Goal: Transaction & Acquisition: Download file/media

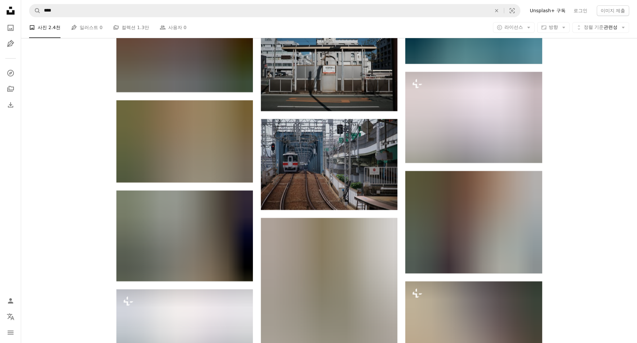
scroll to position [10132, 0]
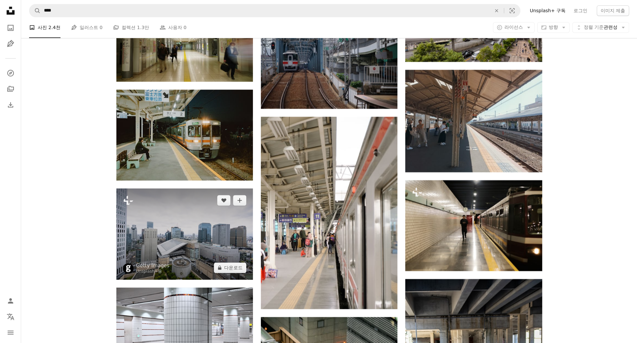
click at [209, 249] on img at bounding box center [184, 233] width 136 height 91
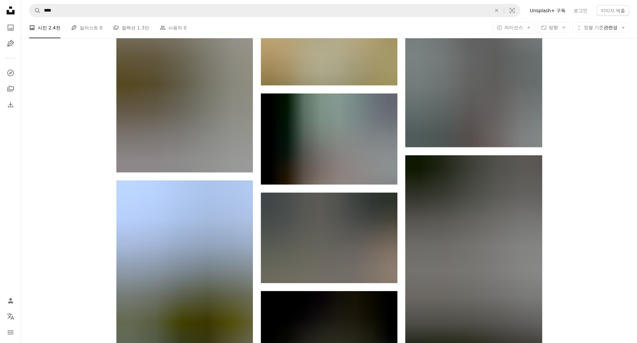
scroll to position [10826, 0]
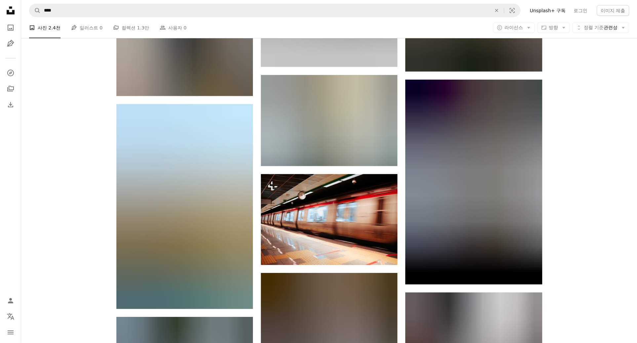
drag, startPoint x: 560, startPoint y: 235, endPoint x: 574, endPoint y: 61, distance: 174.4
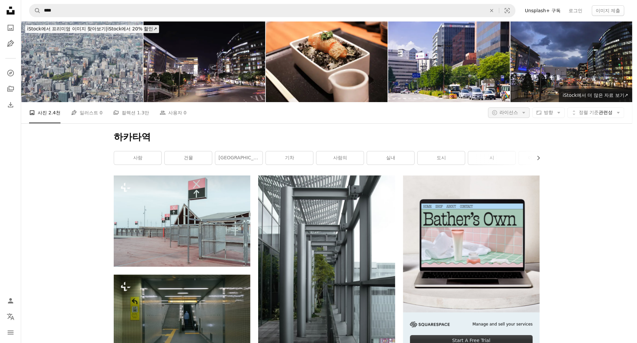
scroll to position [8569, 0]
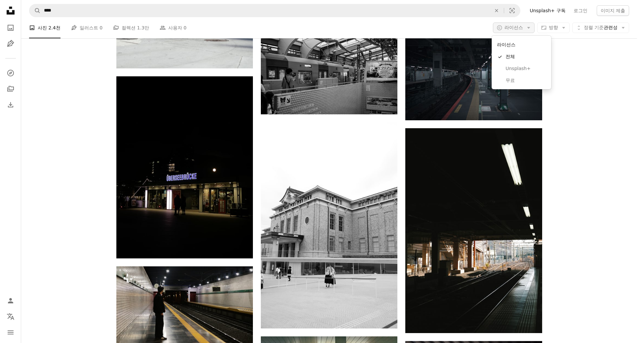
click at [529, 28] on icon "Arrow down" at bounding box center [528, 28] width 6 height 6
click at [513, 81] on span "무료" at bounding box center [525, 80] width 40 height 7
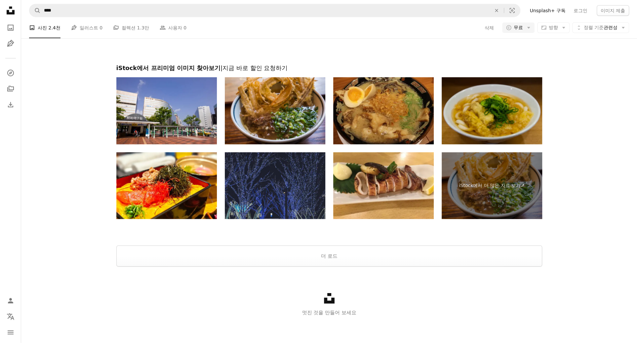
scroll to position [364, 0]
drag, startPoint x: 583, startPoint y: 157, endPoint x: 585, endPoint y: 238, distance: 81.0
click at [386, 255] on button "더 로드" at bounding box center [329, 256] width 426 height 21
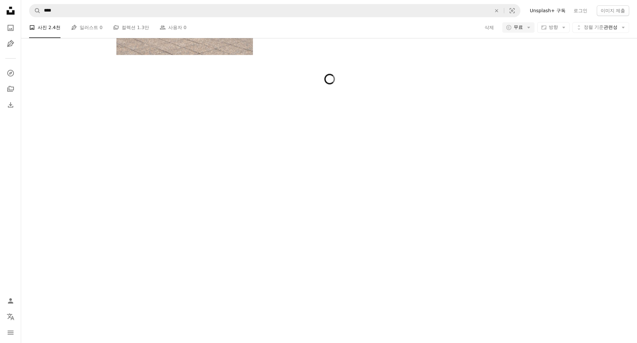
scroll to position [2503, 0]
drag, startPoint x: 565, startPoint y: 121, endPoint x: 565, endPoint y: 253, distance: 132.2
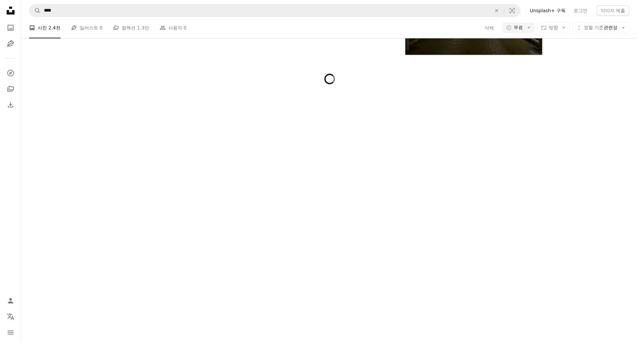
drag, startPoint x: 568, startPoint y: 150, endPoint x: 568, endPoint y: 326, distance: 175.8
drag, startPoint x: 583, startPoint y: 195, endPoint x: 572, endPoint y: 352, distance: 158.0
drag, startPoint x: 582, startPoint y: 115, endPoint x: 575, endPoint y: 265, distance: 150.2
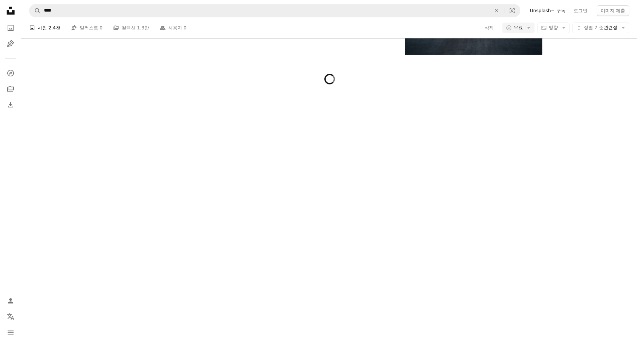
scroll to position [7966, 0]
drag, startPoint x: 584, startPoint y: 132, endPoint x: 575, endPoint y: 318, distance: 186.2
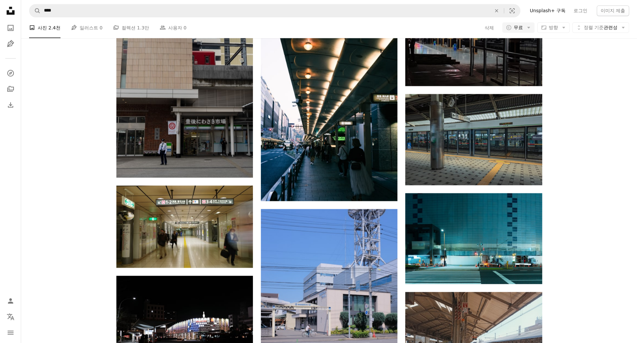
drag, startPoint x: 596, startPoint y: 194, endPoint x: 596, endPoint y: 228, distance: 33.7
drag, startPoint x: 593, startPoint y: 196, endPoint x: 593, endPoint y: 248, distance: 51.6
drag, startPoint x: 591, startPoint y: 112, endPoint x: 581, endPoint y: 289, distance: 176.8
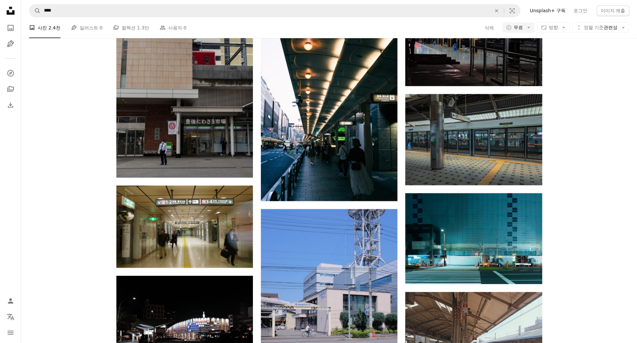
scroll to position [17747, 0]
drag, startPoint x: 593, startPoint y: 168, endPoint x: 589, endPoint y: 247, distance: 78.8
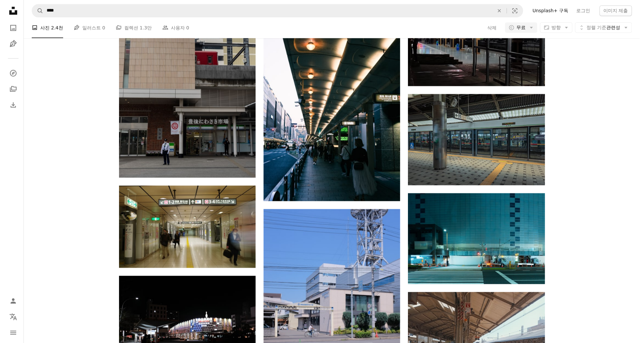
scroll to position [17780, 0]
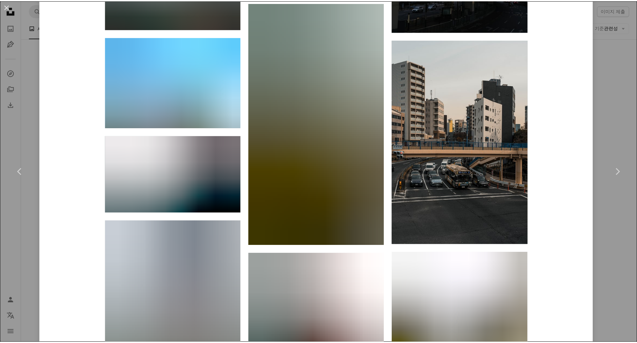
scroll to position [6644, 0]
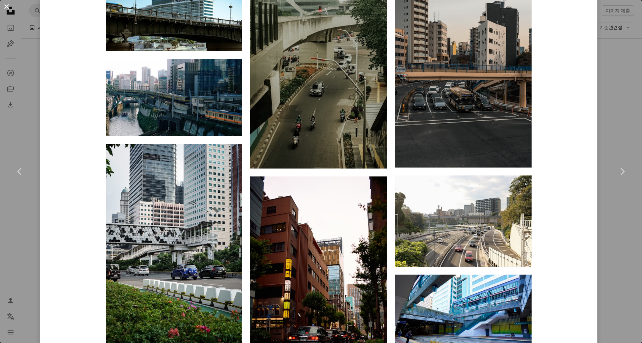
click at [6, 6] on button "An X shape" at bounding box center [7, 7] width 8 height 8
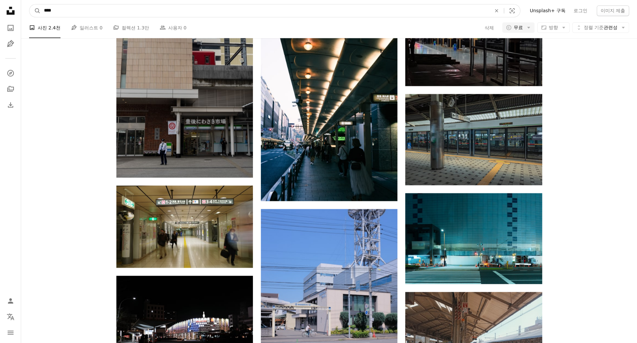
drag, startPoint x: 72, startPoint y: 15, endPoint x: 25, endPoint y: 11, distance: 46.8
click at [25, 11] on nav "A magnifying glass **** An X shape Visual search Filters Unsplash+ 구독 로그인 이미지 제출" at bounding box center [329, 10] width 616 height 21
paste input "**********"
type input "**********"
click button "A magnifying glass" at bounding box center [34, 10] width 11 height 13
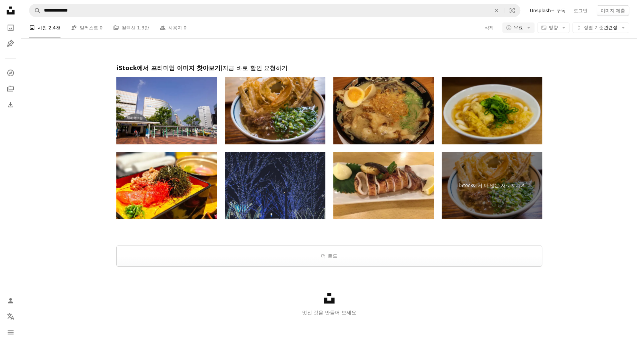
scroll to position [859, 0]
click at [289, 257] on button "더 로드" at bounding box center [329, 256] width 426 height 21
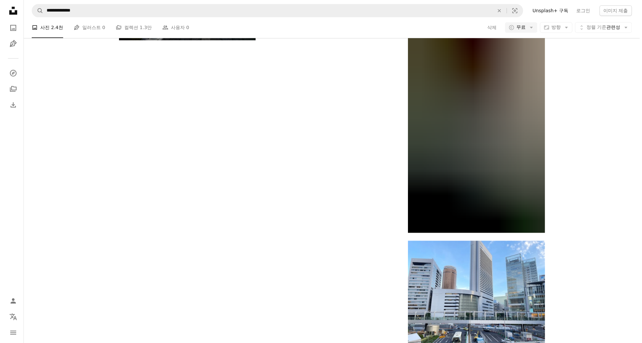
scroll to position [3497, 0]
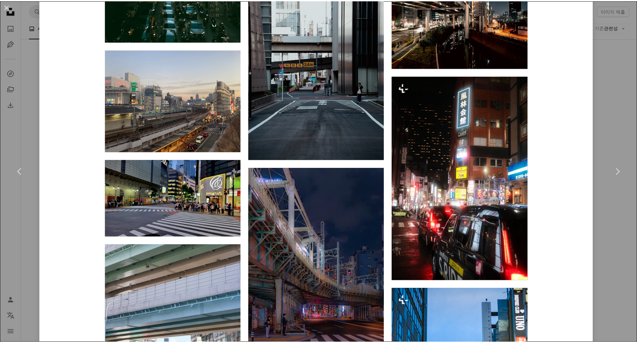
scroll to position [1818, 0]
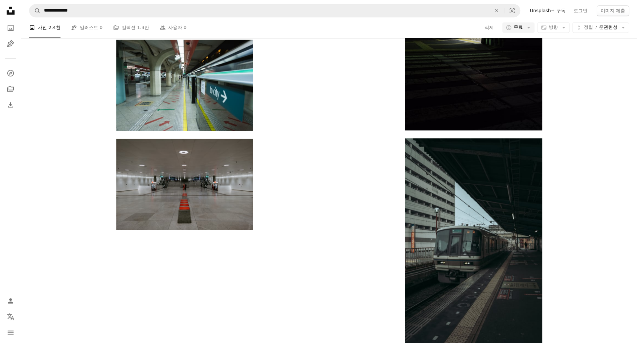
scroll to position [5612, 0]
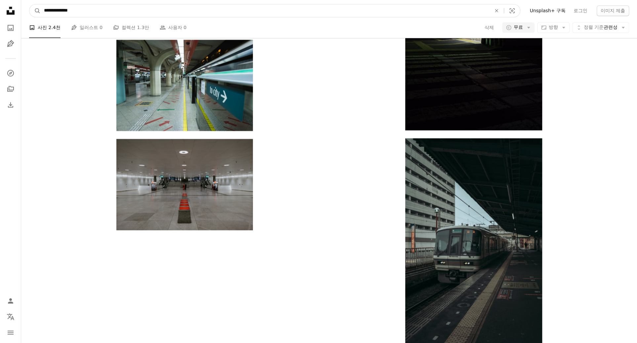
drag, startPoint x: 80, startPoint y: 13, endPoint x: 5, endPoint y: 9, distance: 75.1
paste input "사이트 전체에서 이미지 찾기"
type input "**********"
click button "A magnifying glass" at bounding box center [34, 10] width 11 height 13
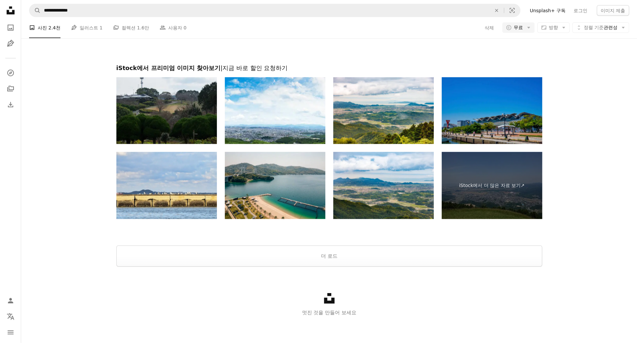
scroll to position [1024, 0]
click at [350, 267] on button "더 로드" at bounding box center [329, 256] width 426 height 21
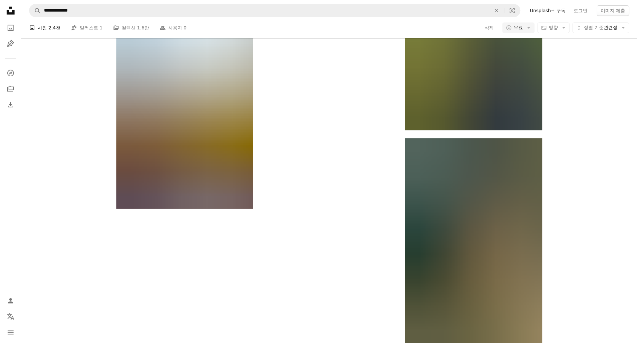
scroll to position [4494, 0]
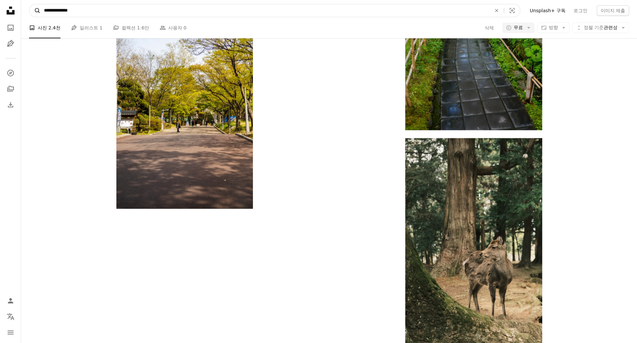
drag, startPoint x: 80, startPoint y: 12, endPoint x: 31, endPoint y: 12, distance: 49.2
click at [31, 12] on form "**********" at bounding box center [274, 10] width 491 height 13
paste input "*****"
type input "**********"
click button "A magnifying glass" at bounding box center [34, 10] width 11 height 13
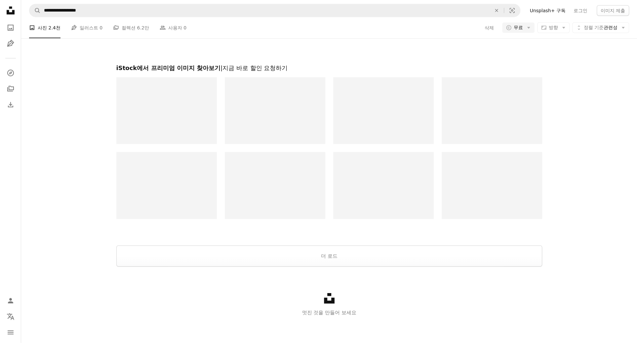
scroll to position [1024, 0]
click at [315, 255] on button "더 로드" at bounding box center [329, 256] width 426 height 21
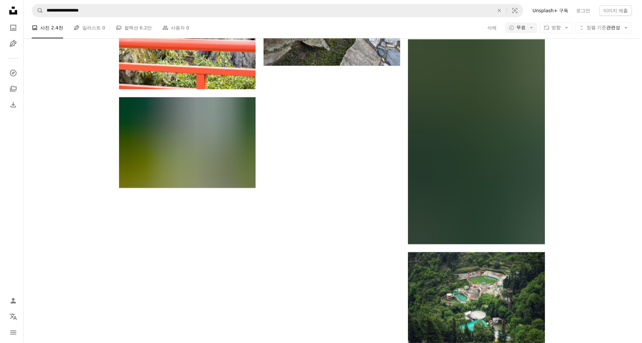
scroll to position [1305, 0]
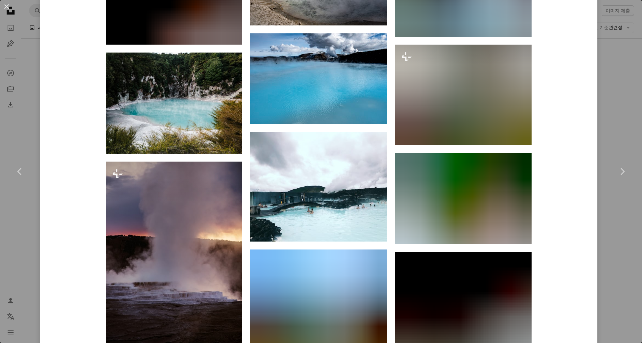
scroll to position [1718, 0]
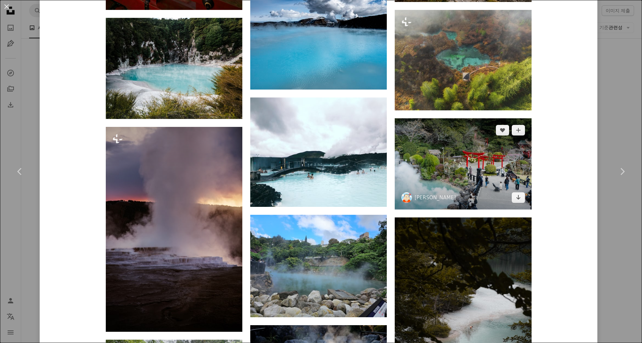
click at [477, 178] on img at bounding box center [463, 163] width 136 height 91
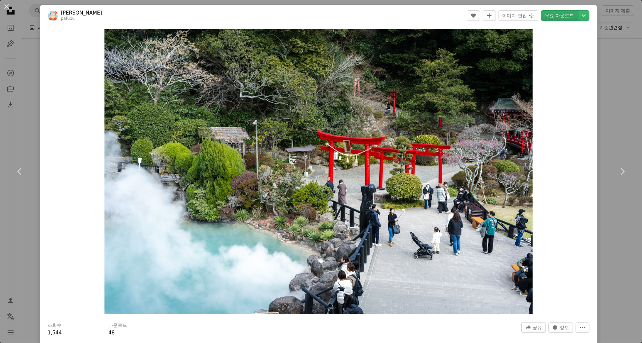
click at [551, 19] on link "무료 다운로드" at bounding box center [559, 15] width 37 height 11
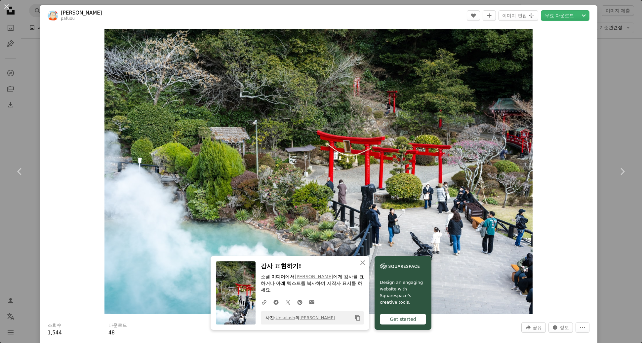
drag, startPoint x: 562, startPoint y: 156, endPoint x: 562, endPoint y: 42, distance: 113.7
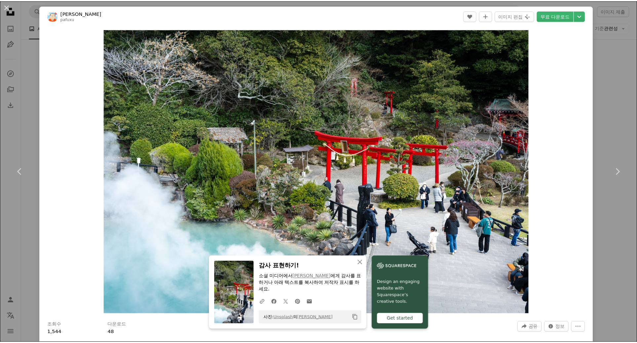
scroll to position [99, 0]
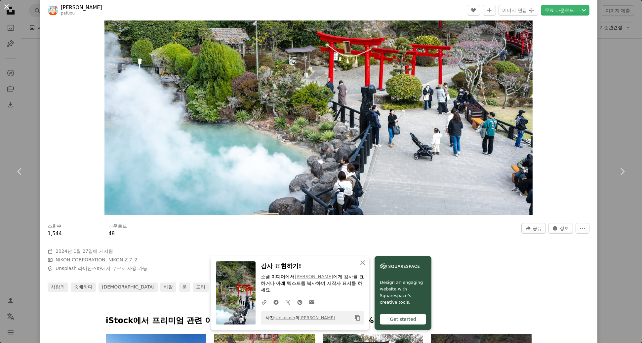
click at [5, 7] on button "An X shape" at bounding box center [7, 7] width 8 height 8
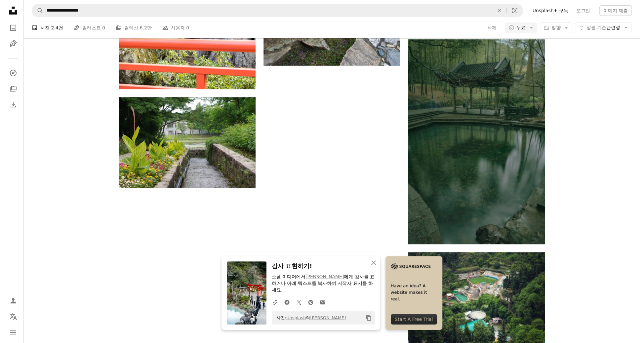
scroll to position [1371, 0]
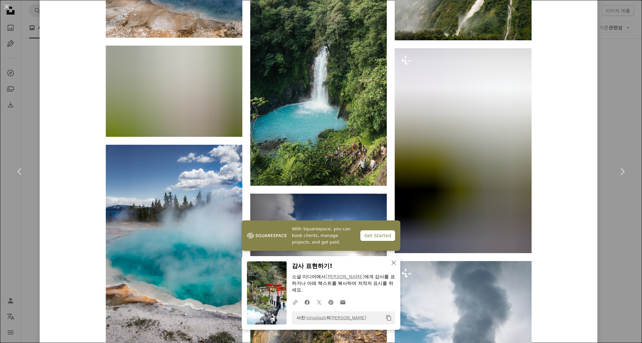
scroll to position [3503, 0]
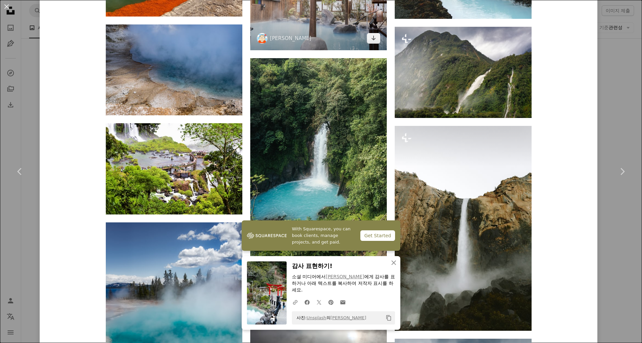
click at [361, 20] on img at bounding box center [318, 4] width 136 height 91
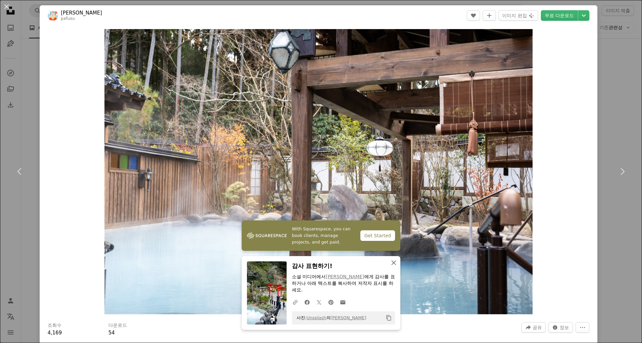
click at [393, 263] on icon "An X shape" at bounding box center [394, 263] width 8 height 8
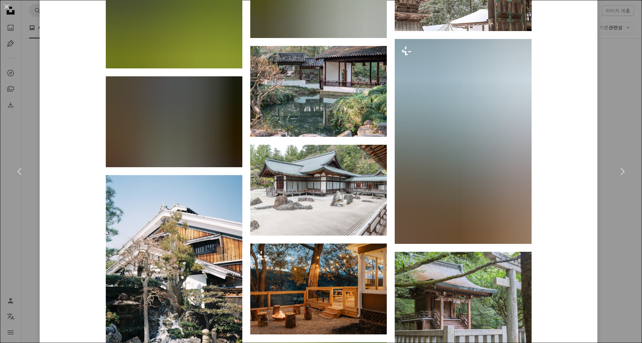
scroll to position [2377, 0]
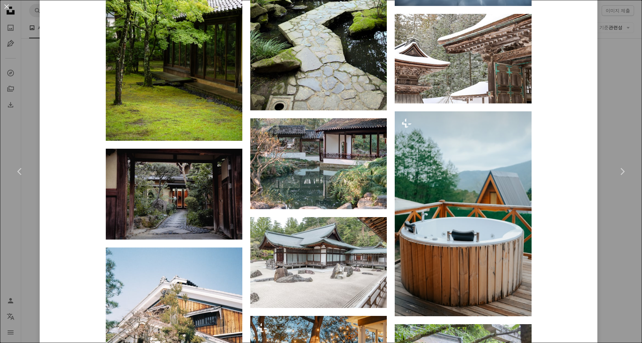
drag, startPoint x: 625, startPoint y: 73, endPoint x: 601, endPoint y: 77, distance: 24.8
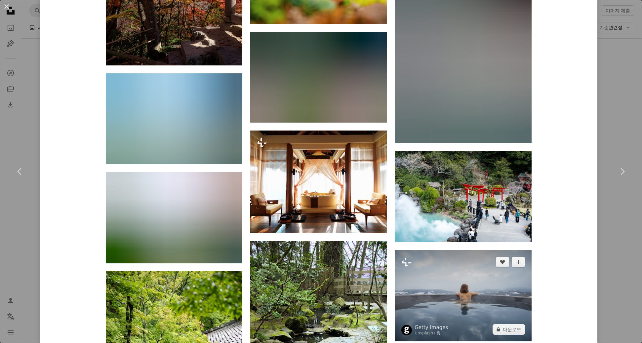
scroll to position [1948, 0]
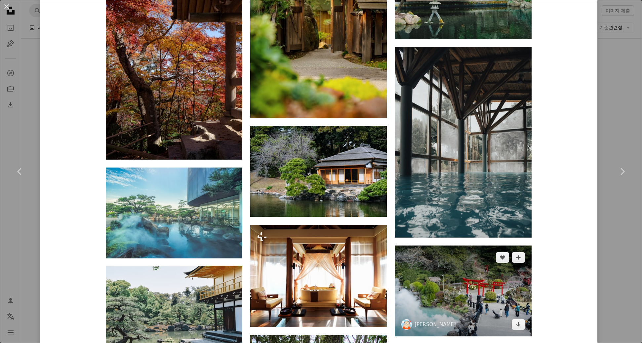
click at [480, 289] on img at bounding box center [463, 291] width 136 height 91
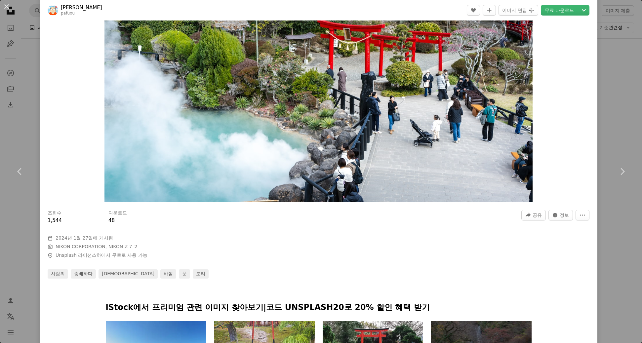
scroll to position [165, 0]
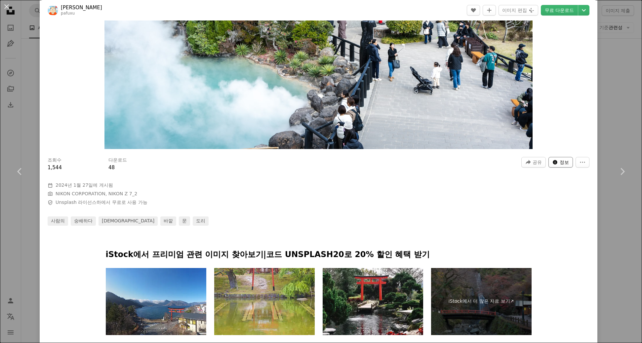
click at [559, 163] on span "정보" at bounding box center [563, 162] width 9 height 10
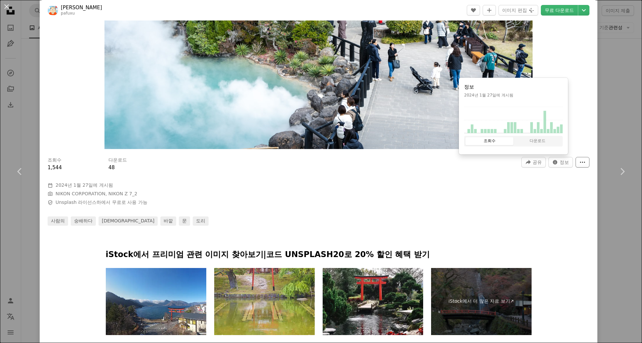
click at [582, 165] on button "More Actions" at bounding box center [582, 162] width 14 height 11
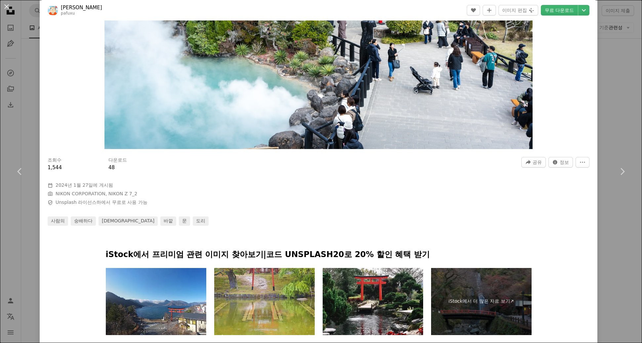
click at [558, 164] on dialog "An X shape Chevron left Chevron right Kouji Tsuru pafuxu A heart A plus sign 이미…" at bounding box center [321, 171] width 642 height 343
click at [562, 159] on span "정보" at bounding box center [563, 162] width 9 height 10
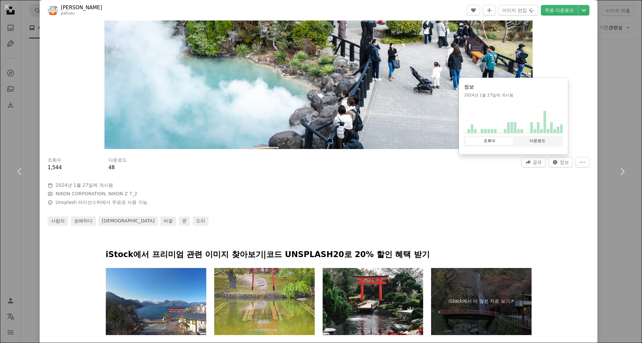
click at [545, 141] on button "다운로드" at bounding box center [537, 141] width 48 height 8
click at [399, 202] on div "조회수 1,544 다운로드 48 A forward-right arrow 공유 Info icon 정보 More Actions Calendar o…" at bounding box center [319, 188] width 558 height 73
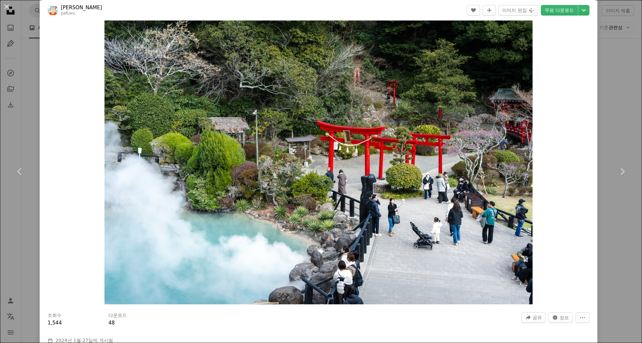
scroll to position [0, 0]
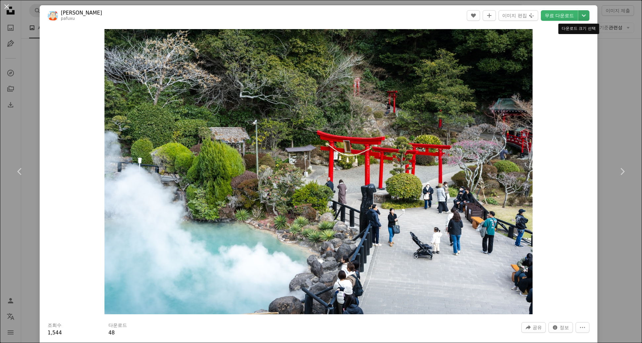
click at [582, 15] on icon "Chevron down" at bounding box center [583, 16] width 11 height 8
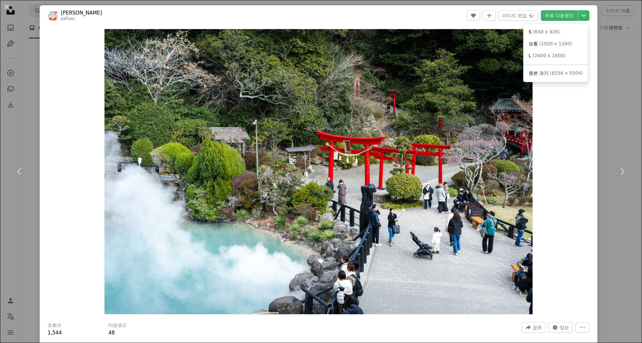
click at [554, 201] on dialog "An X shape Chevron left Chevron right Kouji Tsuru pafuxu A heart A plus sign 이미…" at bounding box center [321, 171] width 642 height 343
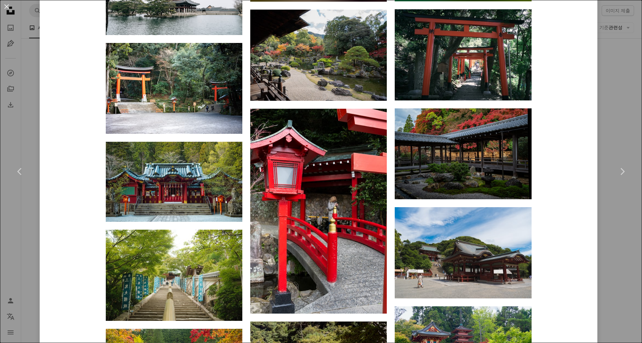
scroll to position [1421, 0]
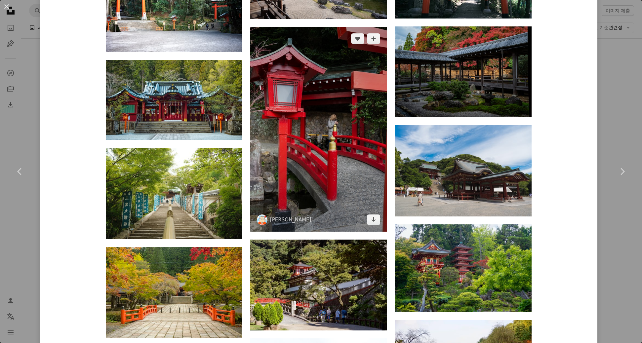
click at [327, 159] on img at bounding box center [318, 129] width 136 height 205
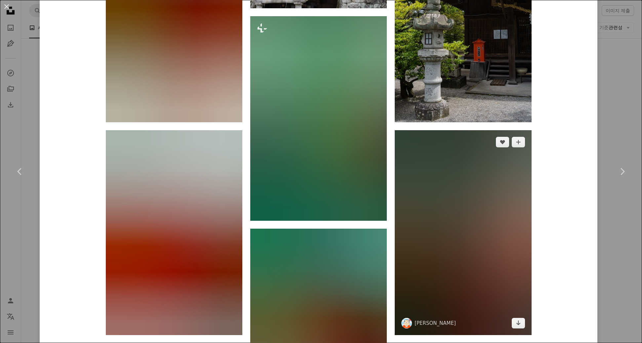
scroll to position [595, 0]
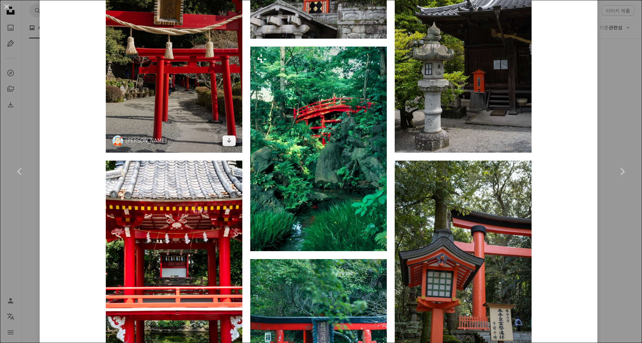
click at [199, 83] on img at bounding box center [174, 50] width 136 height 205
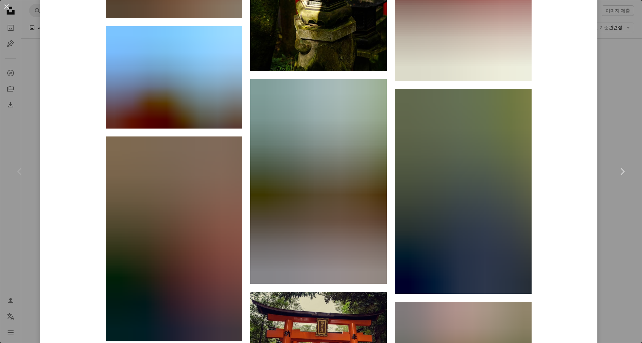
scroll to position [3316, 0]
